Goal: Task Accomplishment & Management: Manage account settings

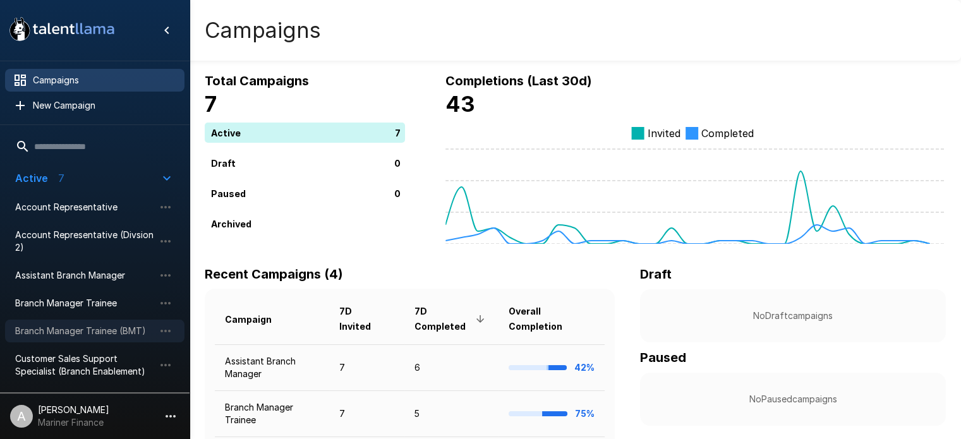
click at [111, 333] on span "Branch Manager Trainee (BMT)" at bounding box center [84, 331] width 139 height 13
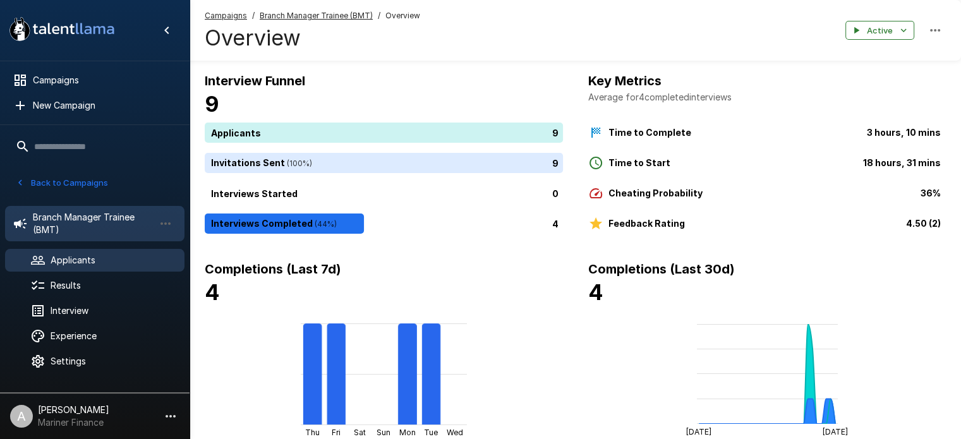
click at [85, 260] on span "Applicants" at bounding box center [113, 260] width 124 height 13
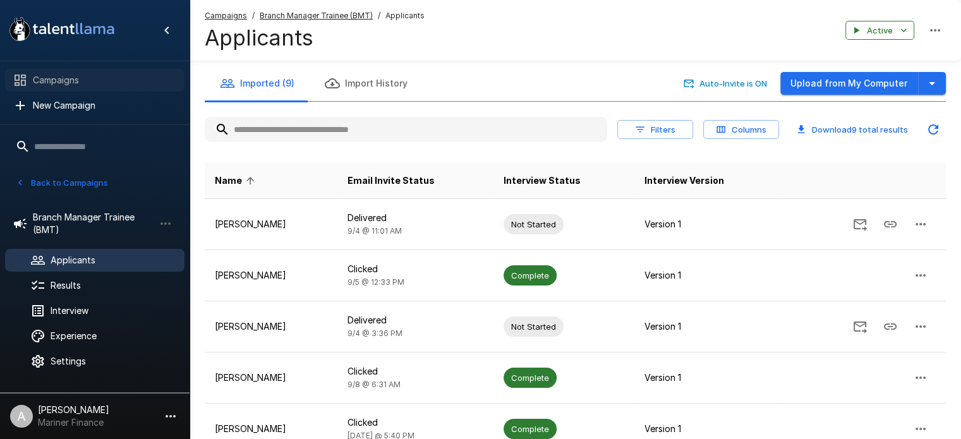
click at [56, 83] on span "Campaigns" at bounding box center [104, 80] width 142 height 13
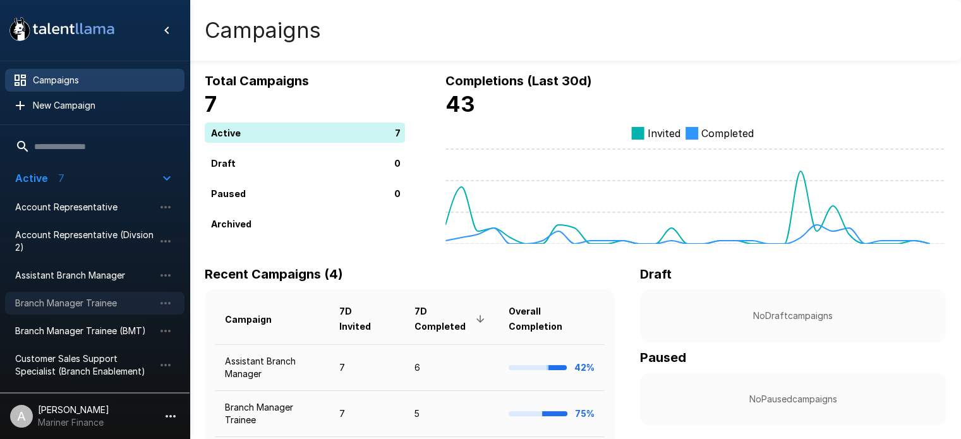
click at [85, 308] on span "Branch Manager Trainee" at bounding box center [84, 303] width 139 height 13
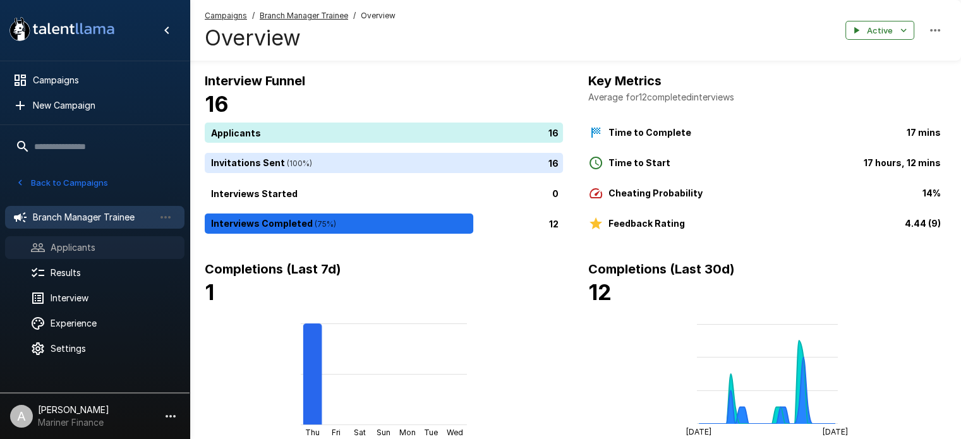
click at [90, 243] on span "Applicants" at bounding box center [113, 247] width 124 height 13
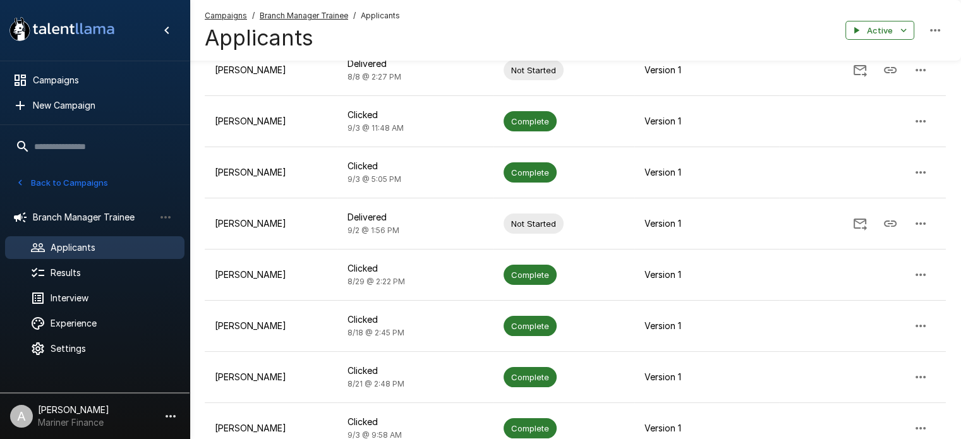
scroll to position [155, 0]
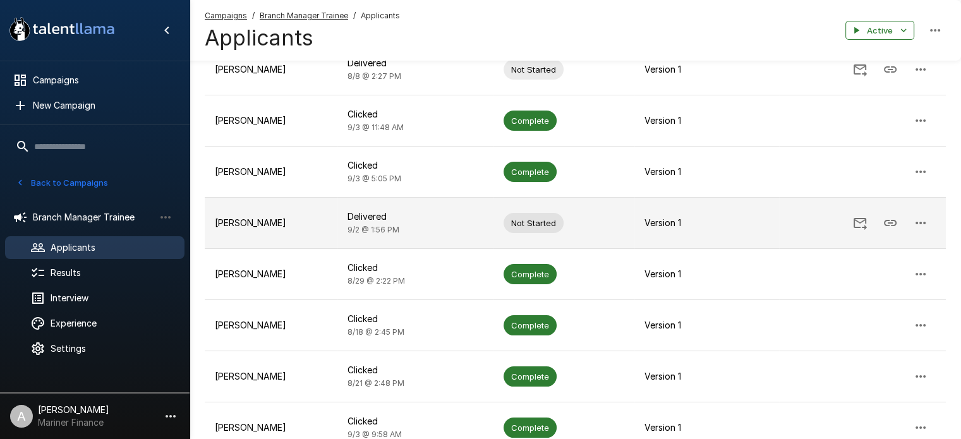
click at [327, 218] on p "Ethan Mccormick" at bounding box center [271, 223] width 112 height 13
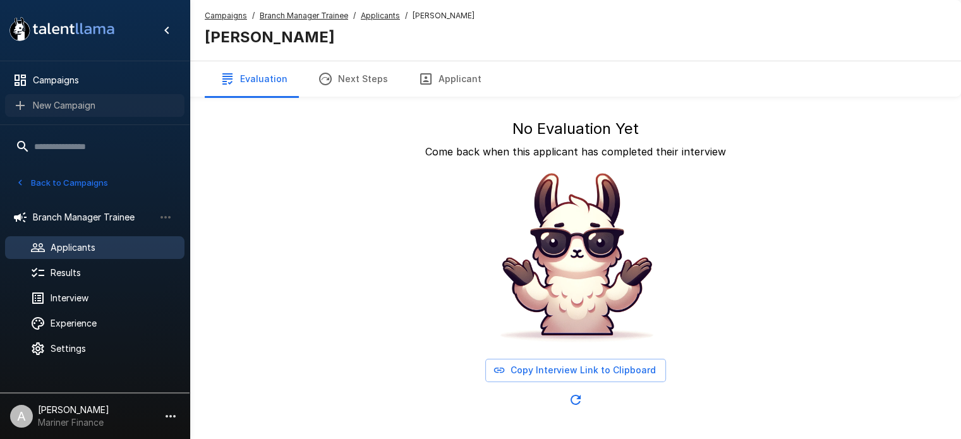
click at [64, 111] on span "New Campaign" at bounding box center [104, 105] width 142 height 13
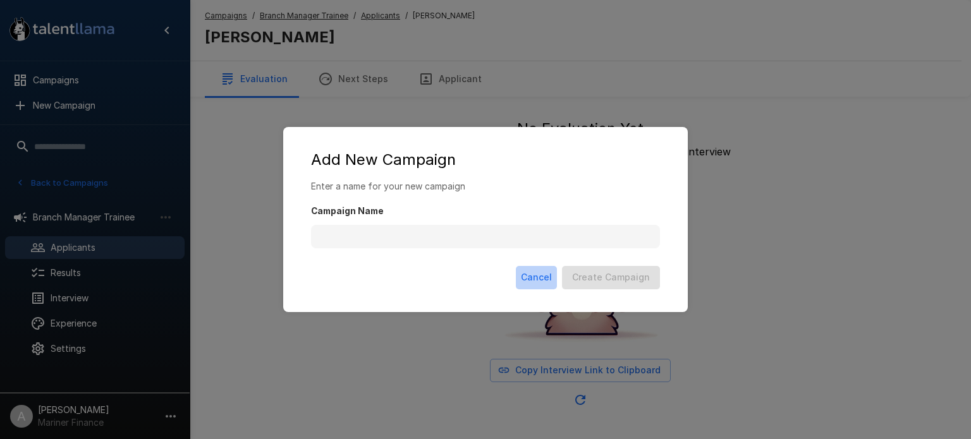
click at [537, 275] on button "Cancel" at bounding box center [536, 277] width 41 height 23
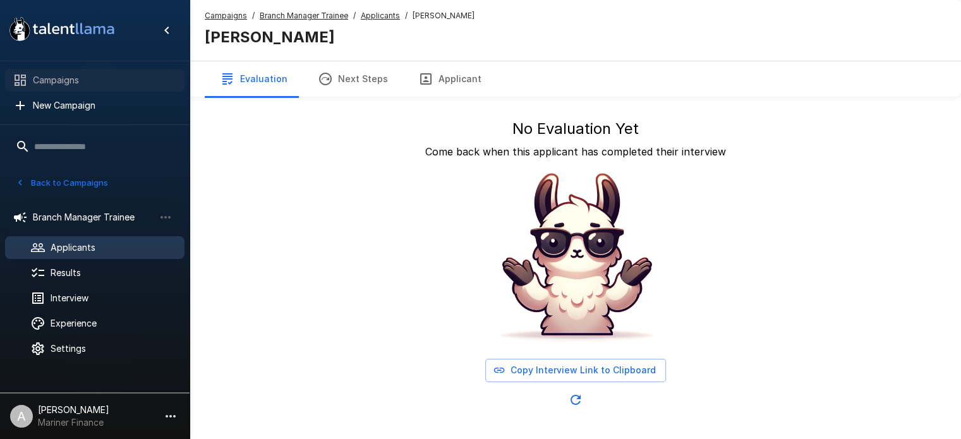
click at [49, 75] on span "Campaigns" at bounding box center [104, 80] width 142 height 13
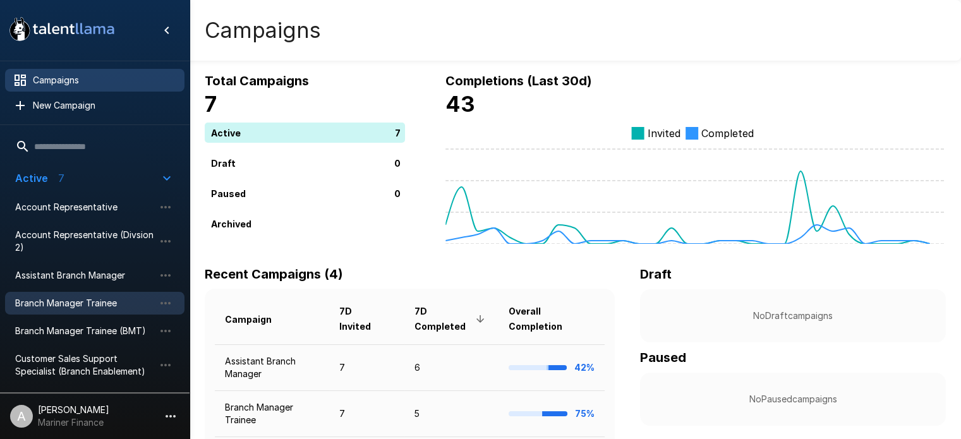
click at [80, 302] on span "Branch Manager Trainee" at bounding box center [84, 303] width 139 height 13
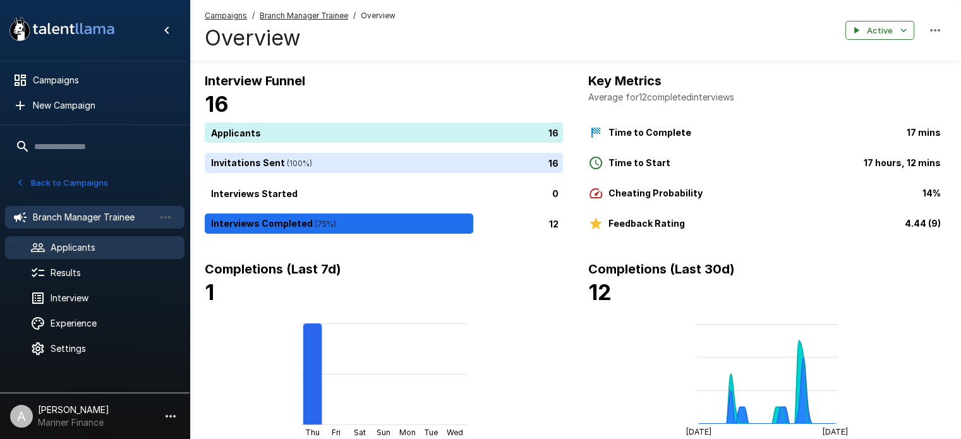
click at [73, 240] on div "Applicants" at bounding box center [94, 247] width 179 height 23
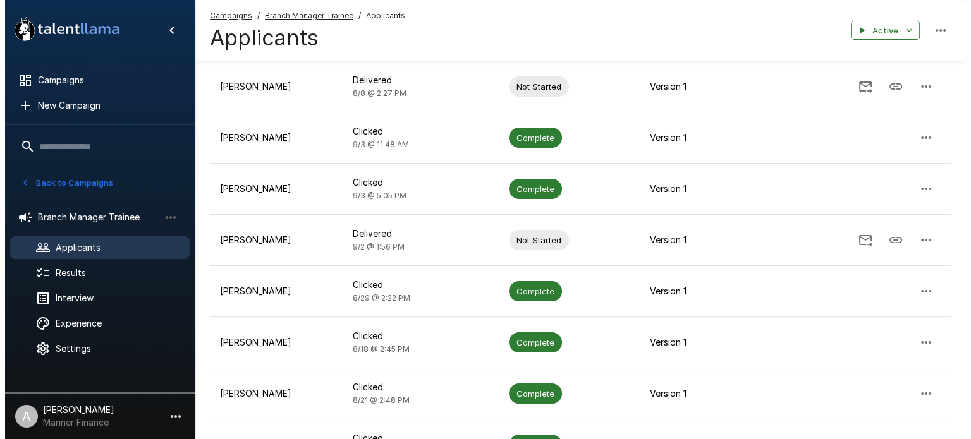
scroll to position [140, 0]
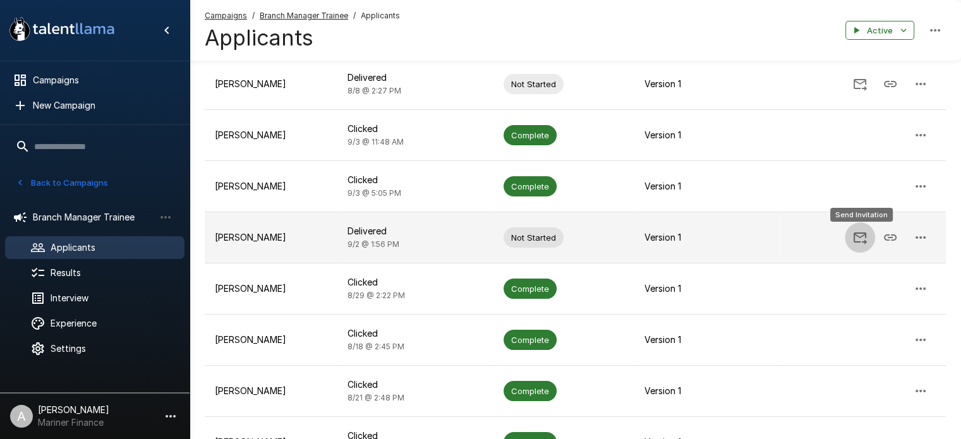
click at [859, 237] on icon "Send Invitation" at bounding box center [859, 237] width 15 height 15
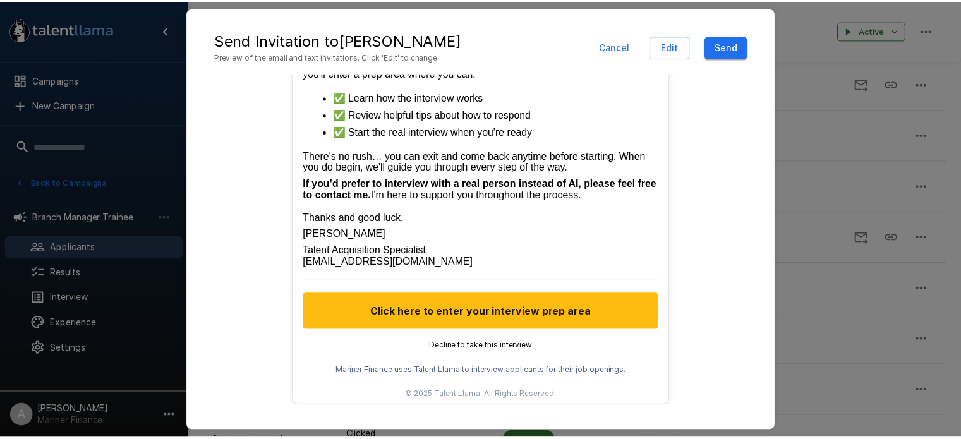
scroll to position [617, 0]
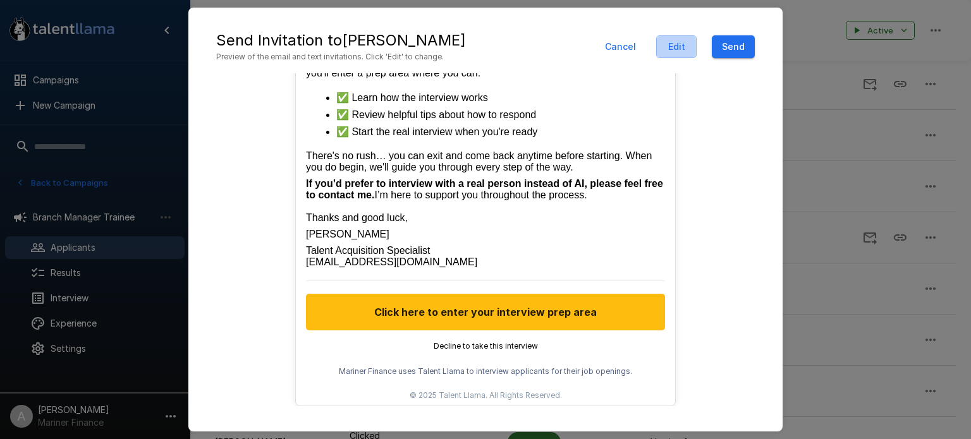
click at [689, 47] on button "Edit" at bounding box center [676, 46] width 40 height 23
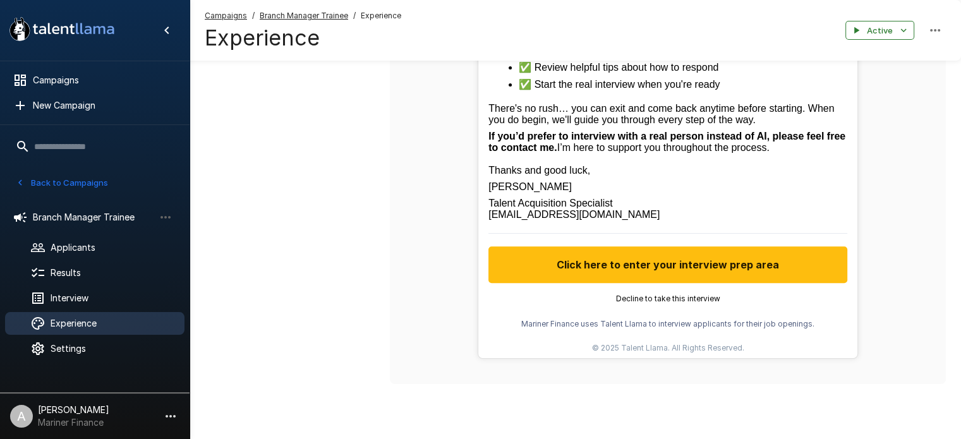
scroll to position [685, 0]
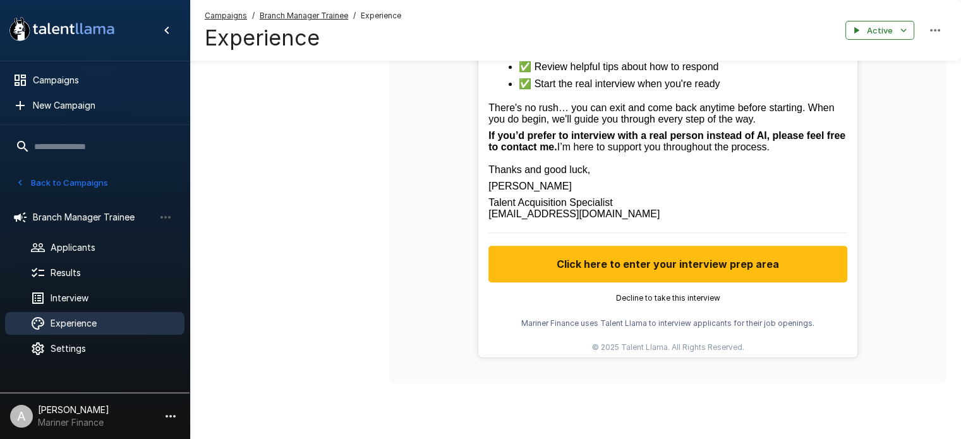
click at [511, 191] on span "Ashely Morris" at bounding box center [529, 186] width 83 height 11
click at [514, 191] on span "Ashely Morris" at bounding box center [529, 186] width 83 height 11
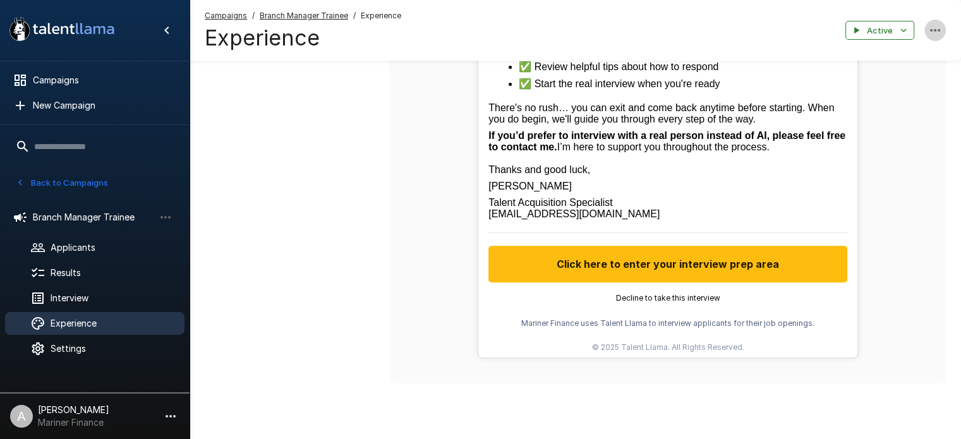
click at [935, 30] on icon "button" at bounding box center [935, 30] width 10 height 3
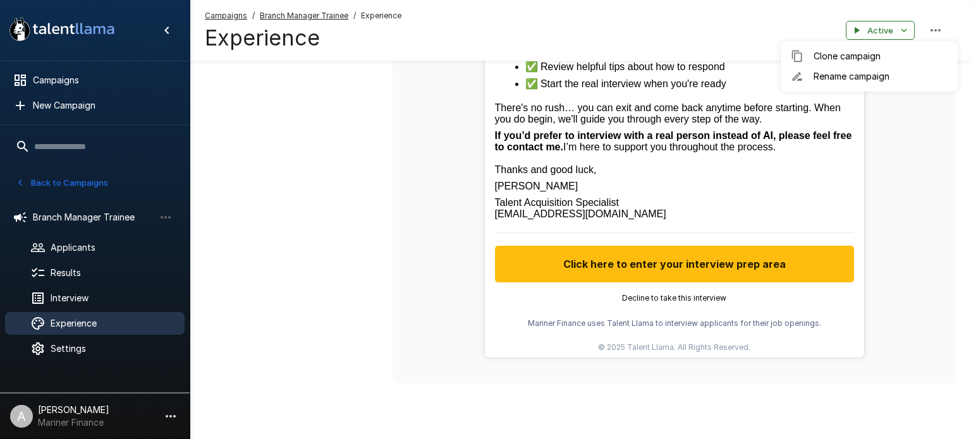
click at [909, 194] on div at bounding box center [485, 219] width 971 height 439
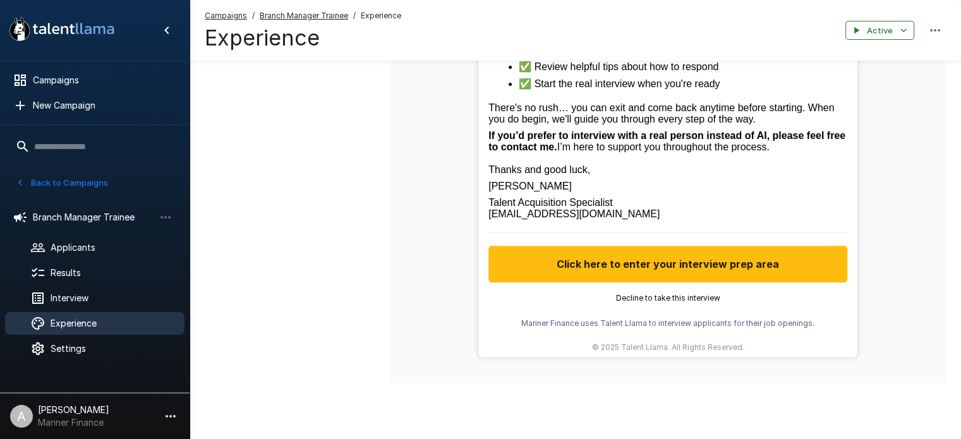
click at [518, 191] on span "Ashely Morris" at bounding box center [529, 186] width 83 height 11
click at [513, 191] on span "Ashely Morris" at bounding box center [529, 186] width 83 height 11
click at [501, 191] on span "Ashely Morris" at bounding box center [529, 186] width 83 height 11
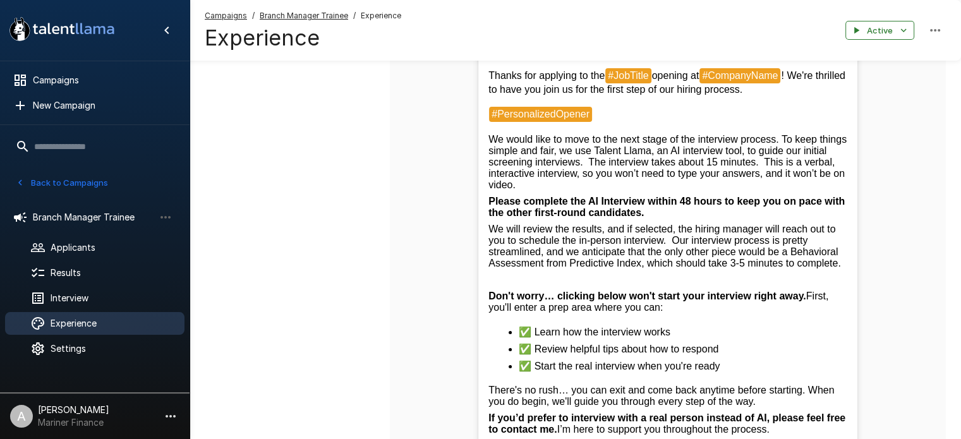
scroll to position [303, 0]
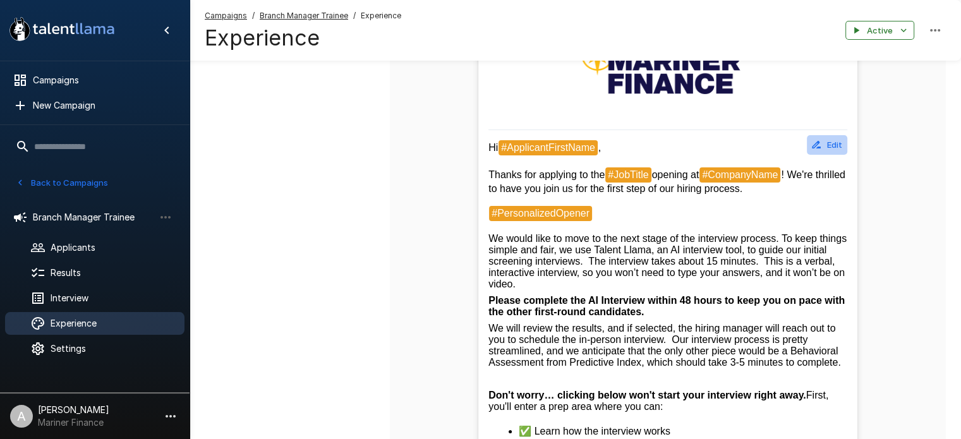
click at [828, 142] on button "Edit" at bounding box center [827, 145] width 40 height 20
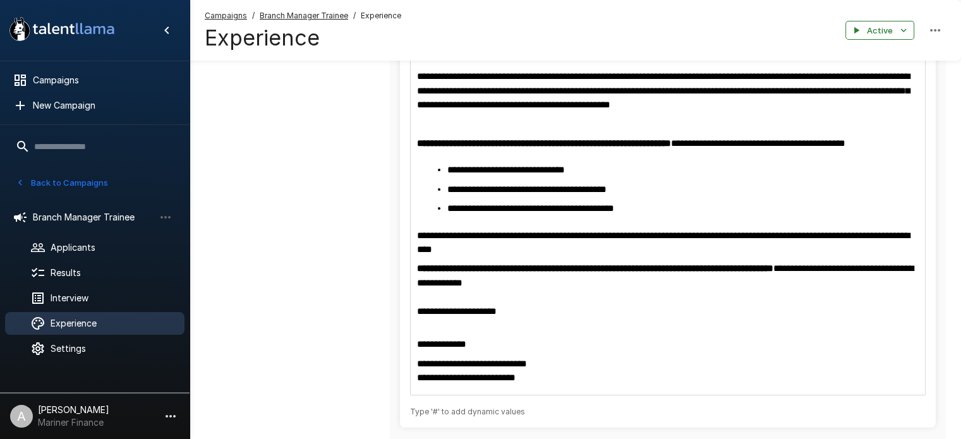
scroll to position [229, 0]
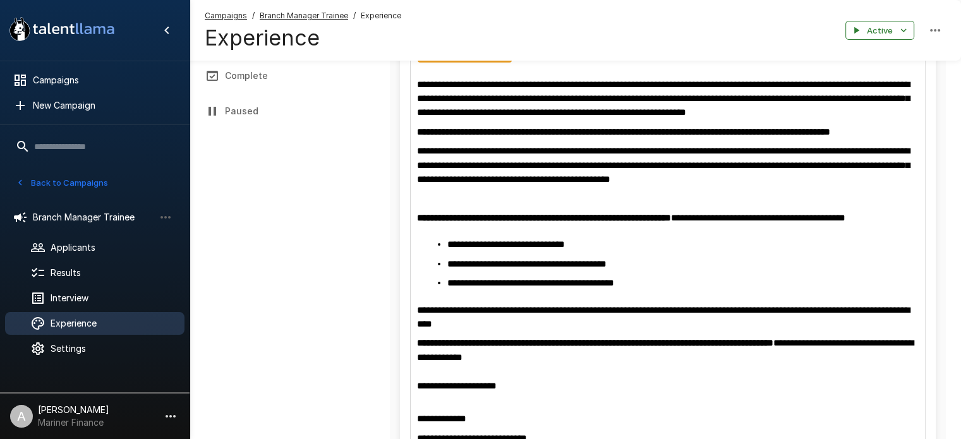
click at [439, 420] on span "**********" at bounding box center [441, 418] width 49 height 9
click at [888, 267] on li "**********" at bounding box center [672, 264] width 451 height 14
click at [276, 251] on div "**********" at bounding box center [297, 182] width 185 height 701
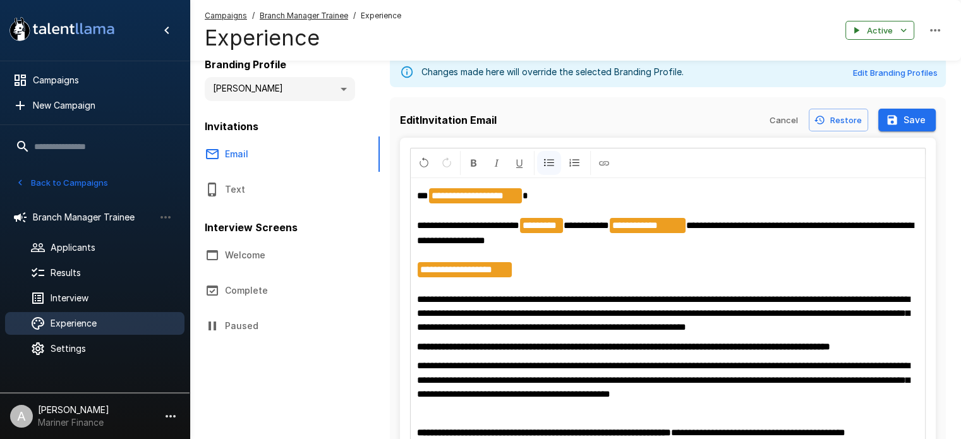
scroll to position [4, 0]
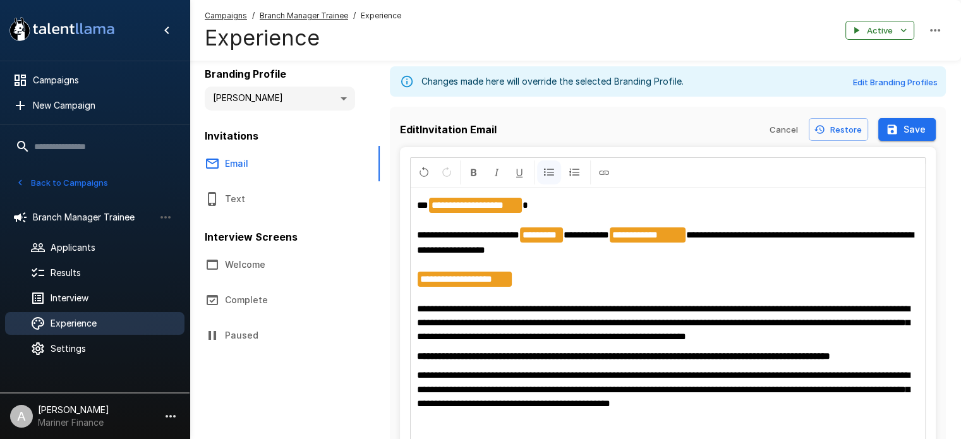
click at [912, 134] on button "Save" at bounding box center [907, 129] width 58 height 23
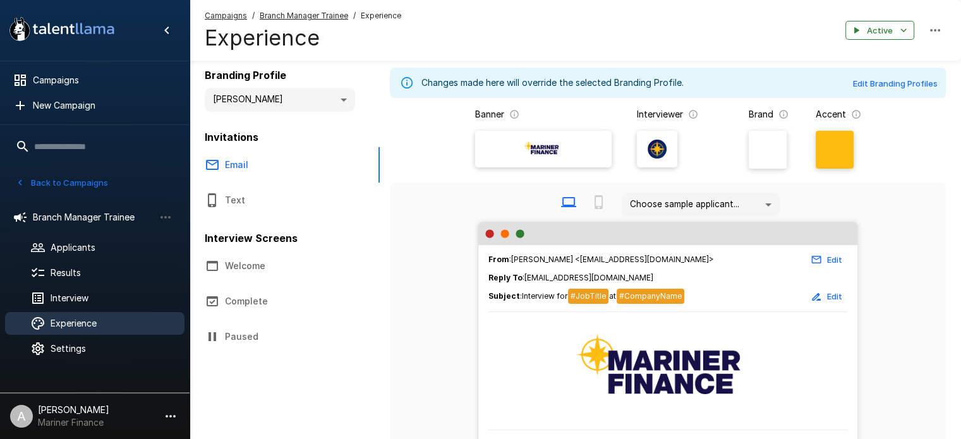
scroll to position [0, 0]
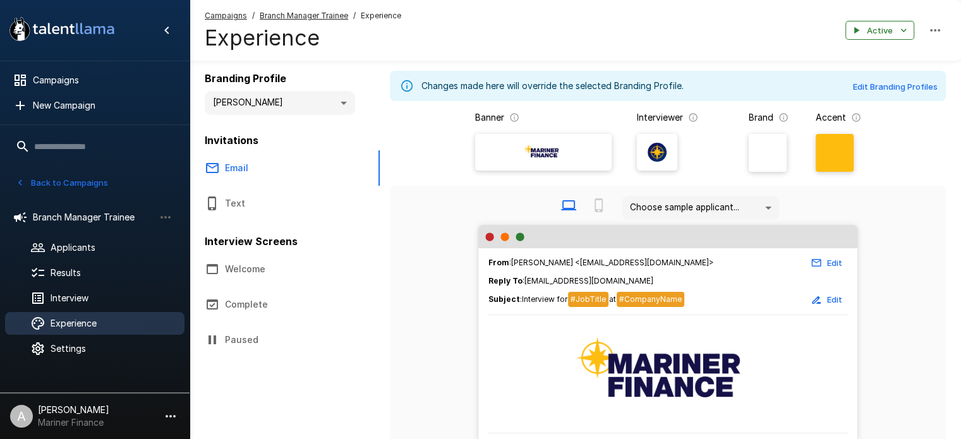
click at [321, 13] on u "Branch Manager Trainee" at bounding box center [304, 15] width 88 height 9
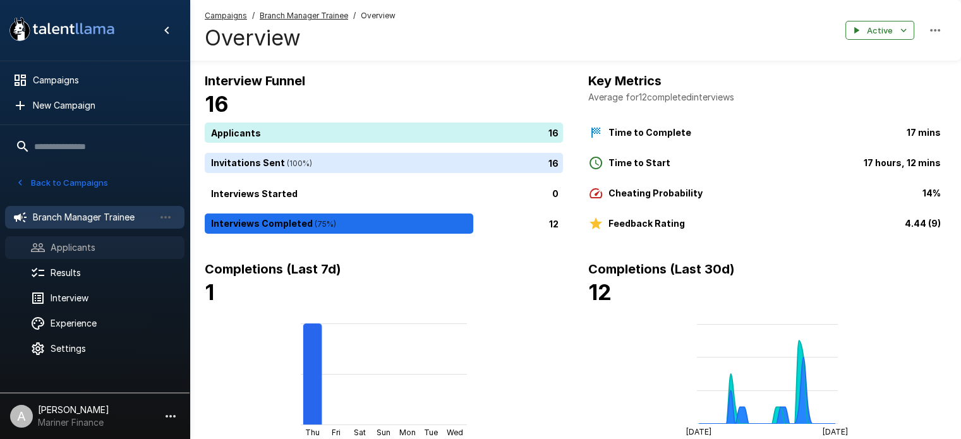
click at [73, 250] on span "Applicants" at bounding box center [113, 247] width 124 height 13
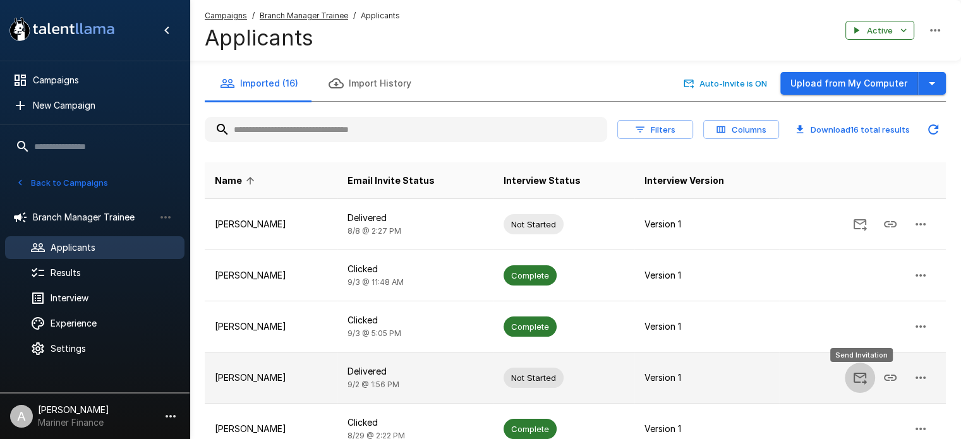
click at [861, 378] on icon "Send Invitation" at bounding box center [859, 377] width 15 height 15
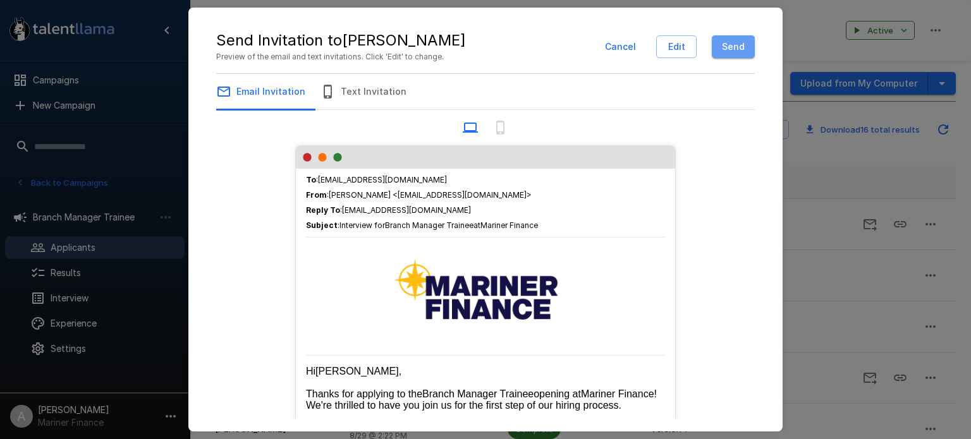
click at [744, 45] on button "Send" at bounding box center [733, 46] width 43 height 23
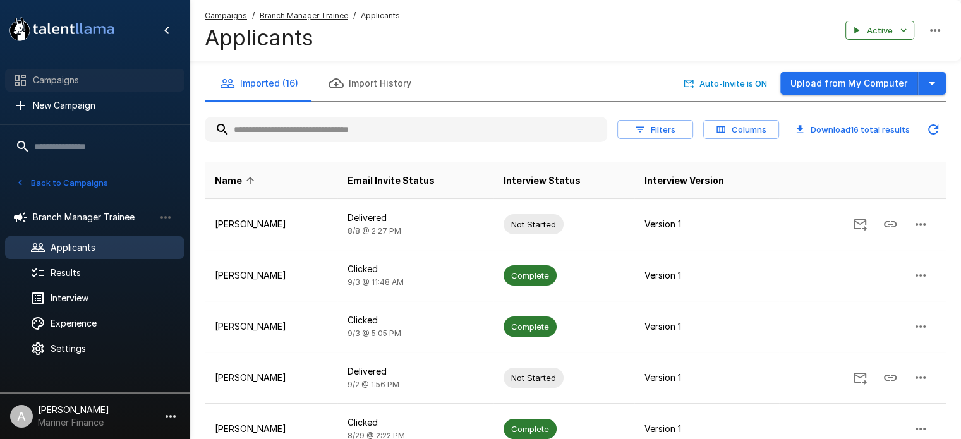
click at [60, 78] on span "Campaigns" at bounding box center [104, 80] width 142 height 13
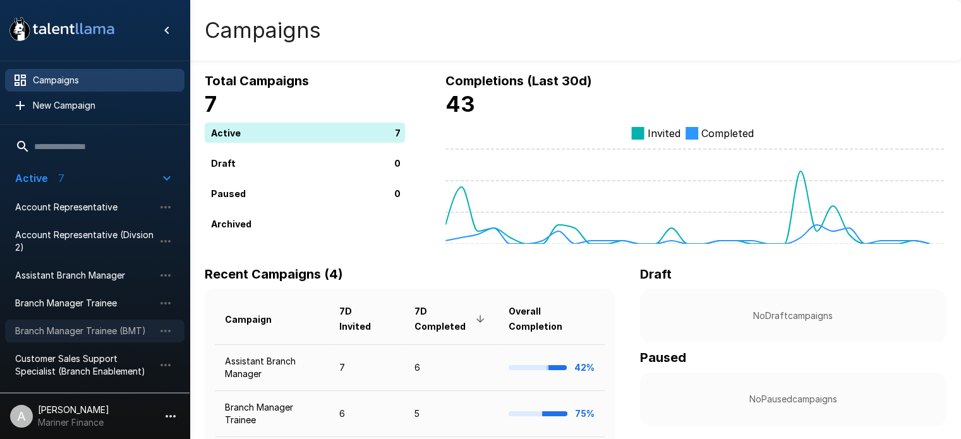
click at [88, 331] on span "Branch Manager Trainee (BMT)" at bounding box center [84, 331] width 139 height 13
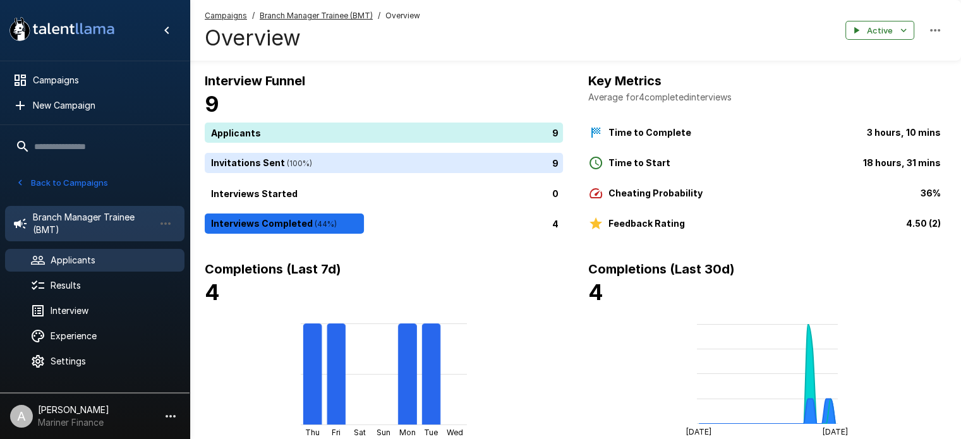
click at [90, 257] on span "Applicants" at bounding box center [113, 260] width 124 height 13
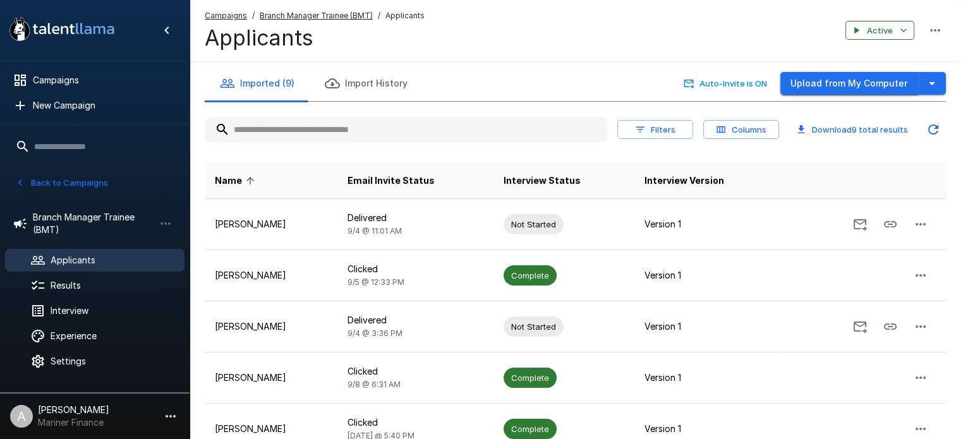
click at [859, 85] on button "Upload from My Computer" at bounding box center [849, 83] width 138 height 23
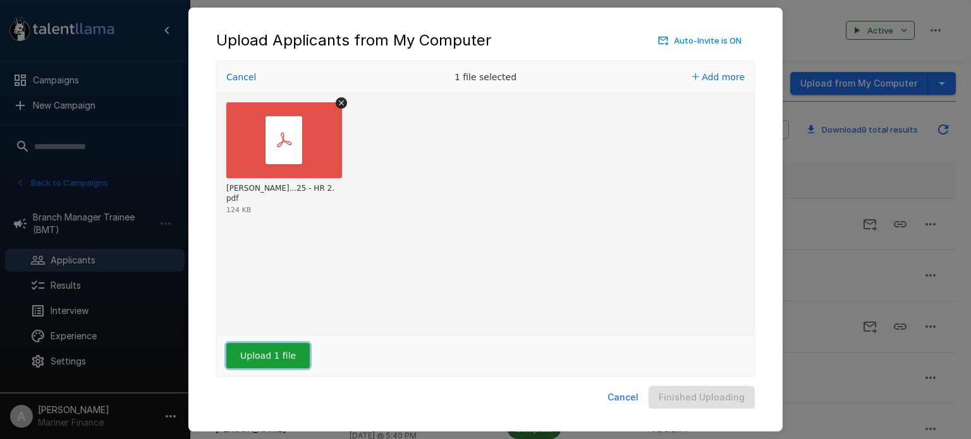
click at [257, 358] on button "Upload 1 file" at bounding box center [267, 355] width 83 height 25
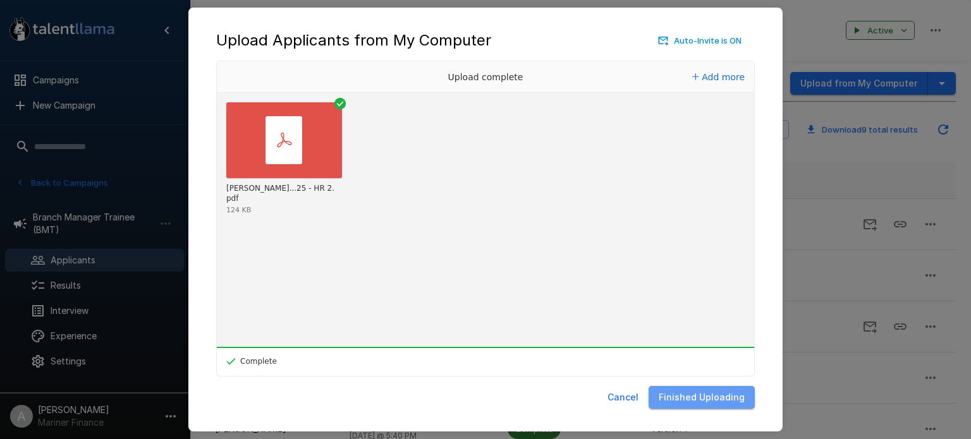
click at [707, 394] on button "Finished Uploading" at bounding box center [701, 397] width 106 height 23
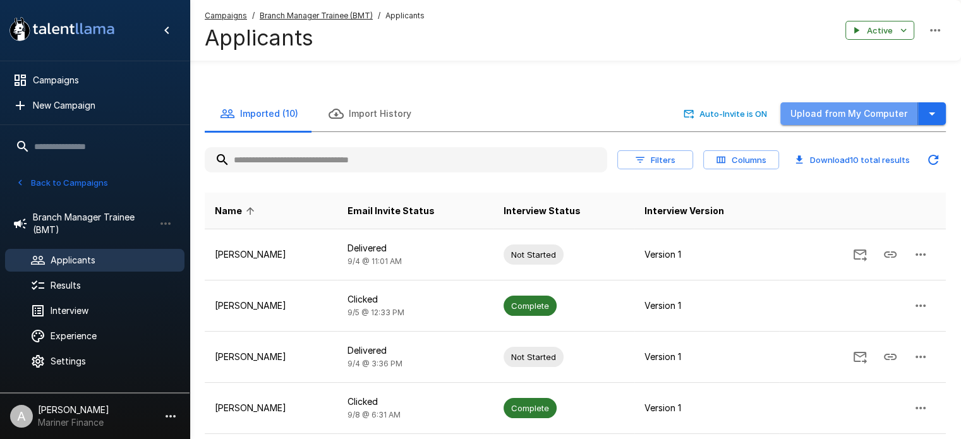
click at [864, 113] on button "Upload from My Computer" at bounding box center [849, 113] width 138 height 23
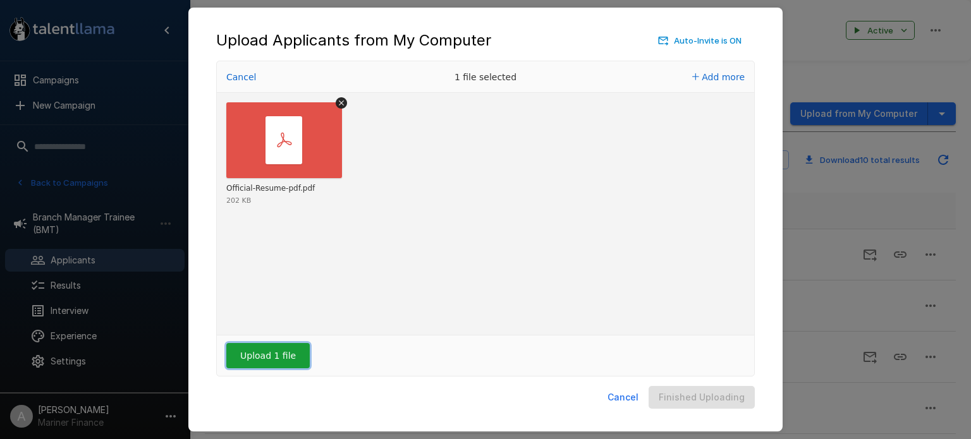
click at [270, 351] on button "Upload 1 file" at bounding box center [267, 355] width 83 height 25
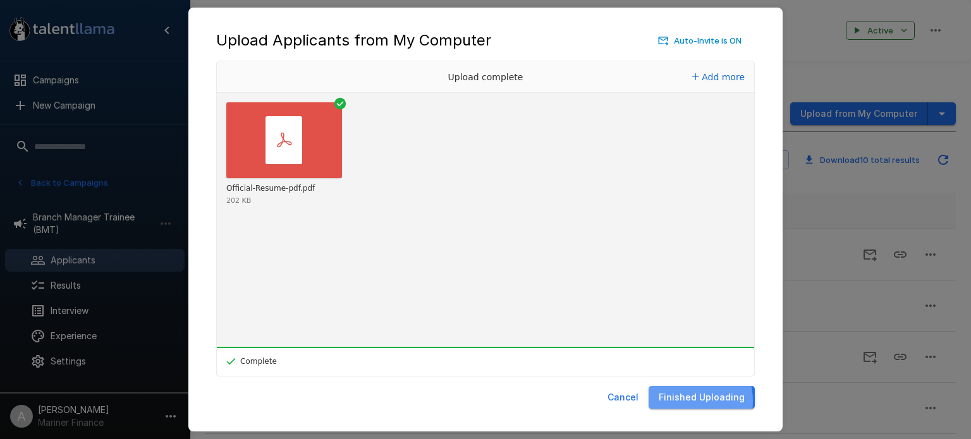
click at [691, 401] on button "Finished Uploading" at bounding box center [701, 397] width 106 height 23
